Goal: Navigation & Orientation: Find specific page/section

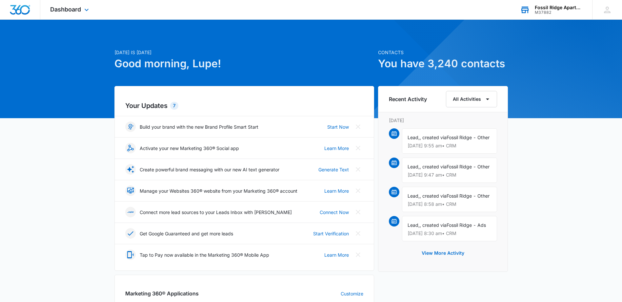
click at [557, 7] on div "Fossil Ridge Apartments" at bounding box center [559, 7] width 48 height 5
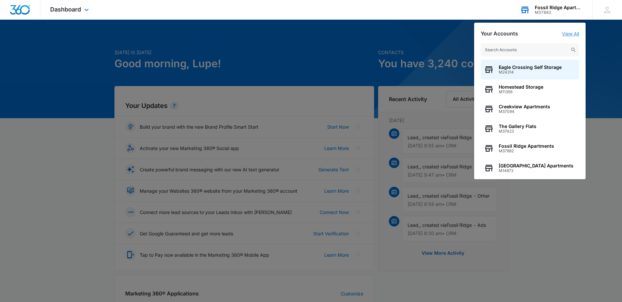
click at [574, 32] on link "View All" at bounding box center [570, 34] width 17 height 6
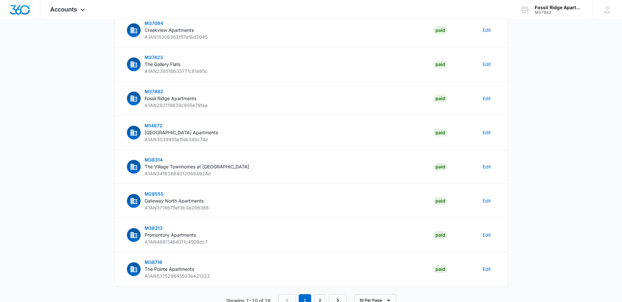
scroll to position [160, 0]
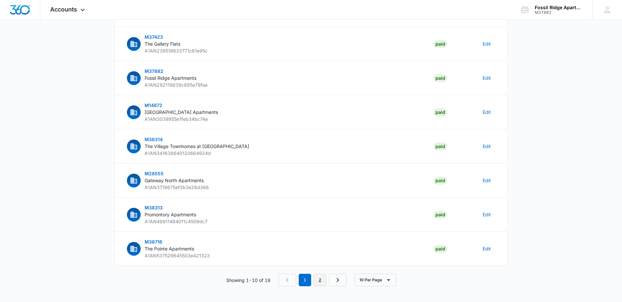
click at [323, 282] on link "2" at bounding box center [320, 279] width 12 height 12
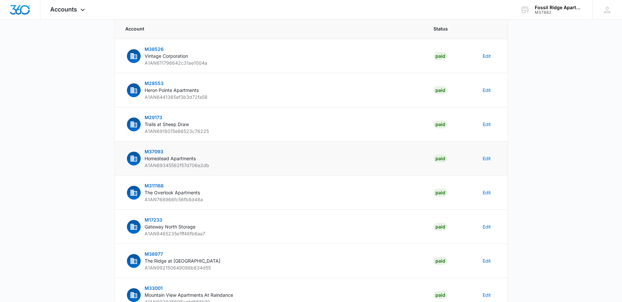
scroll to position [92, 0]
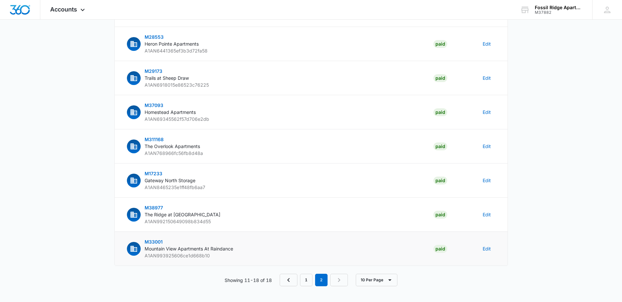
click at [154, 244] on span "M33001" at bounding box center [154, 242] width 18 height 6
